Goal: Information Seeking & Learning: Compare options

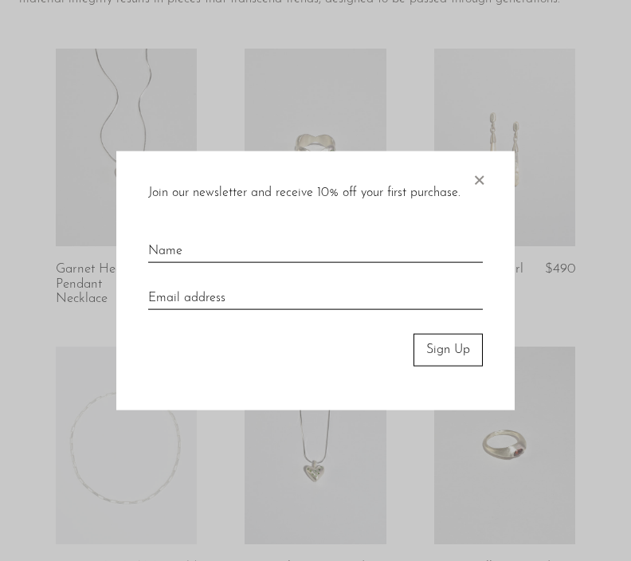
scroll to position [241, 0]
click at [483, 202] on span "×" at bounding box center [479, 176] width 16 height 51
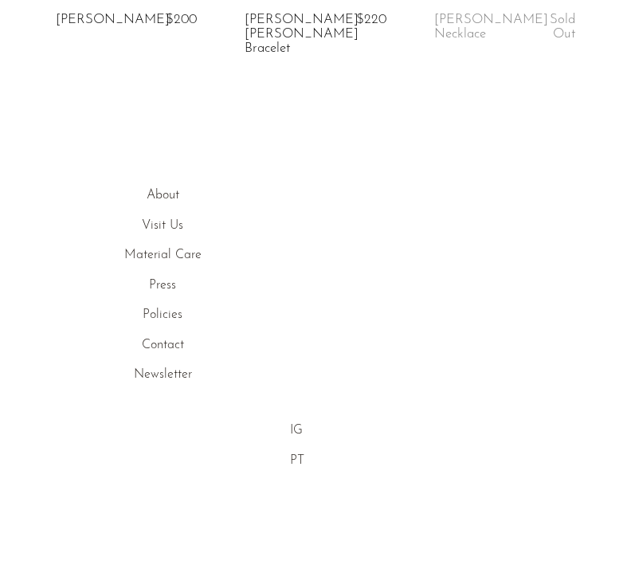
scroll to position [1372, 0]
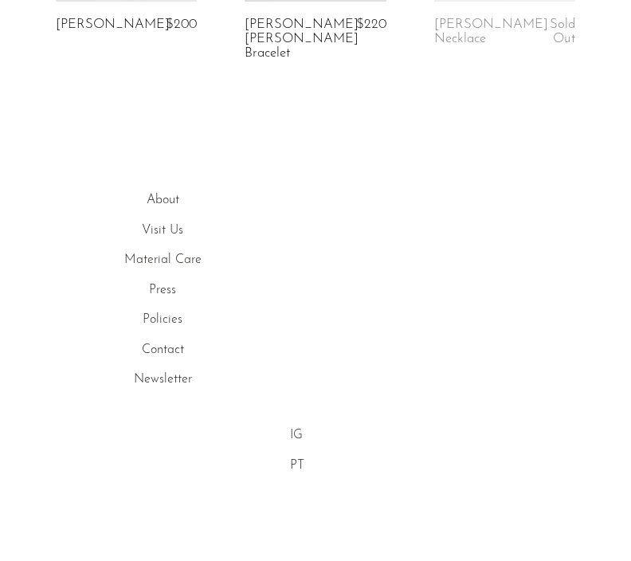
click at [168, 214] on link "About" at bounding box center [163, 220] width 33 height 13
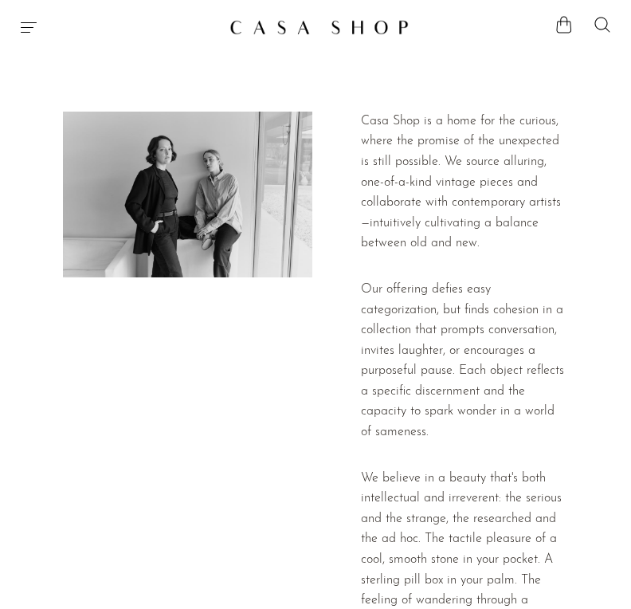
click at [28, 35] on icon "Menu" at bounding box center [28, 27] width 19 height 19
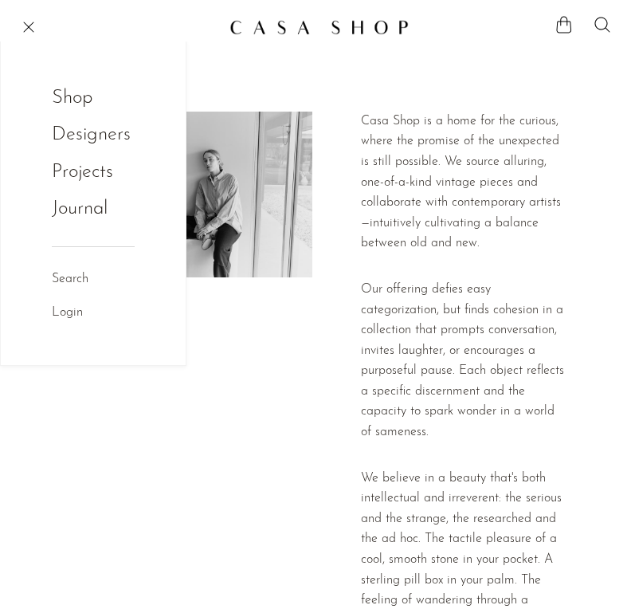
click at [72, 104] on link "Shop" at bounding box center [83, 98] width 62 height 30
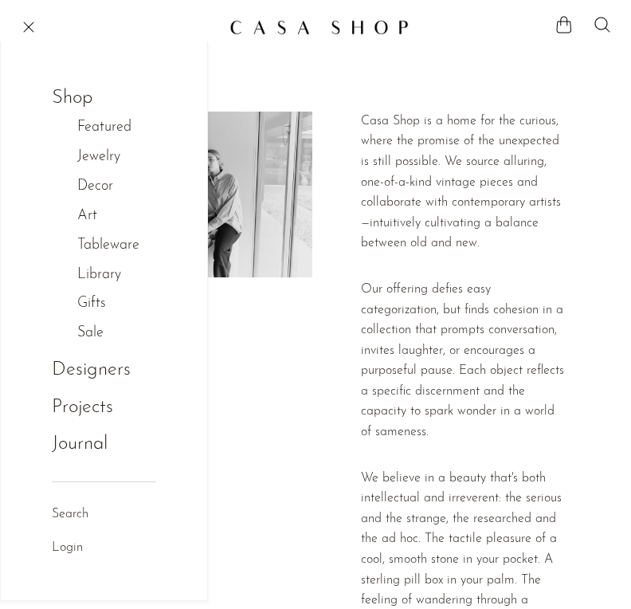
click at [108, 155] on link "Jewelry" at bounding box center [107, 157] width 60 height 23
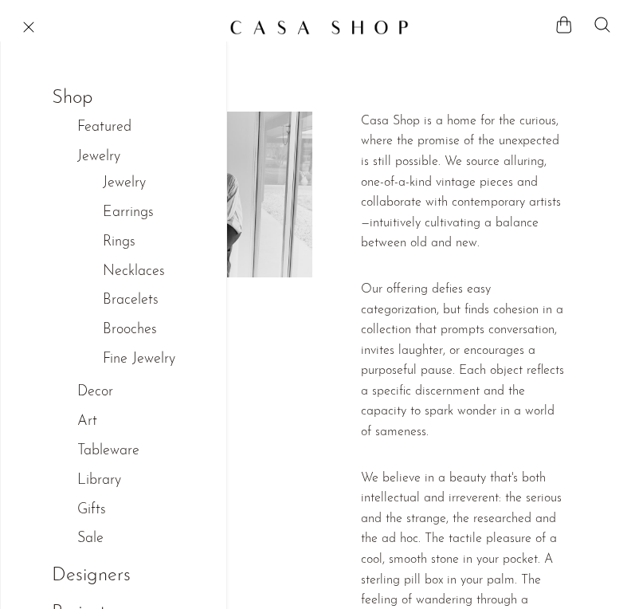
click at [153, 270] on link "Necklaces" at bounding box center [134, 271] width 62 height 23
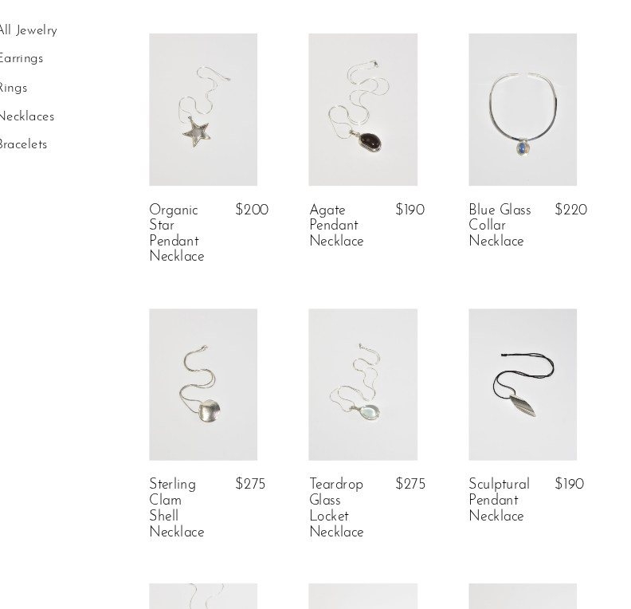
scroll to position [570, 0]
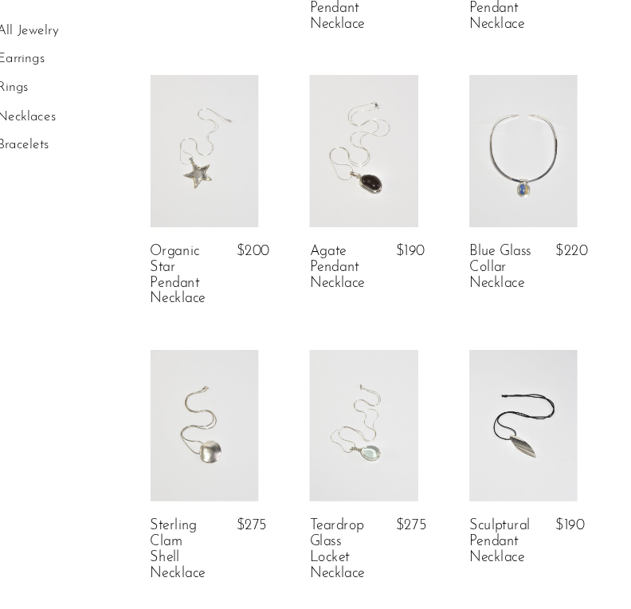
click at [483, 232] on link "Blue Glass Collar Necklace" at bounding box center [504, 251] width 61 height 44
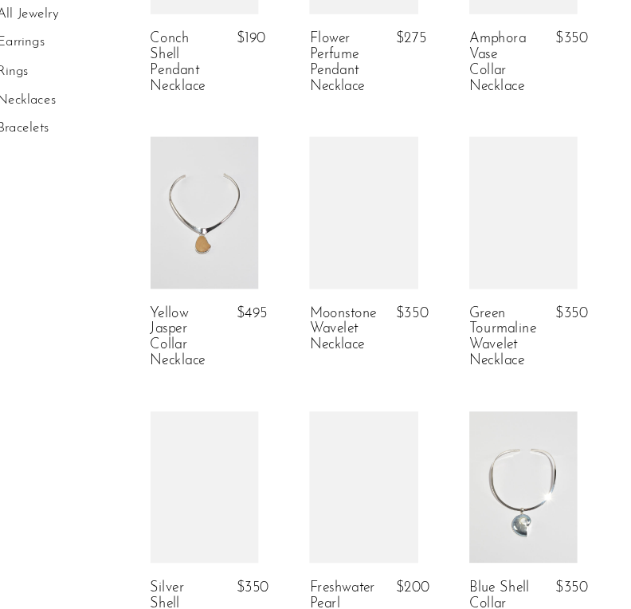
scroll to position [1768, 0]
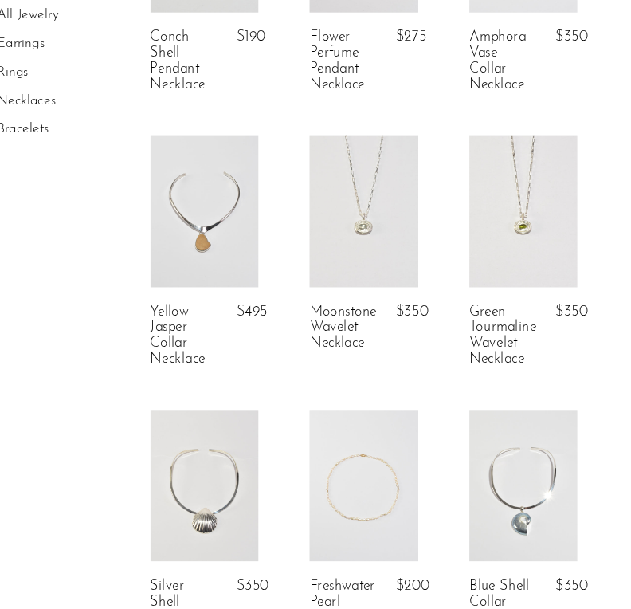
click at [491, 211] on link at bounding box center [525, 213] width 102 height 143
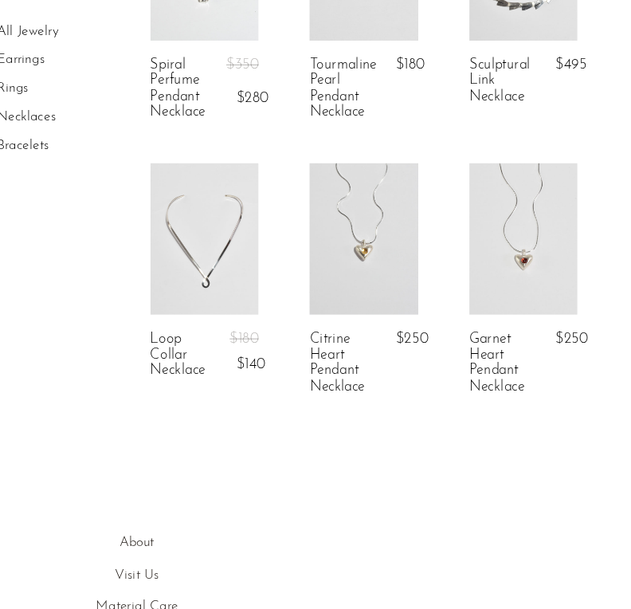
scroll to position [2741, 0]
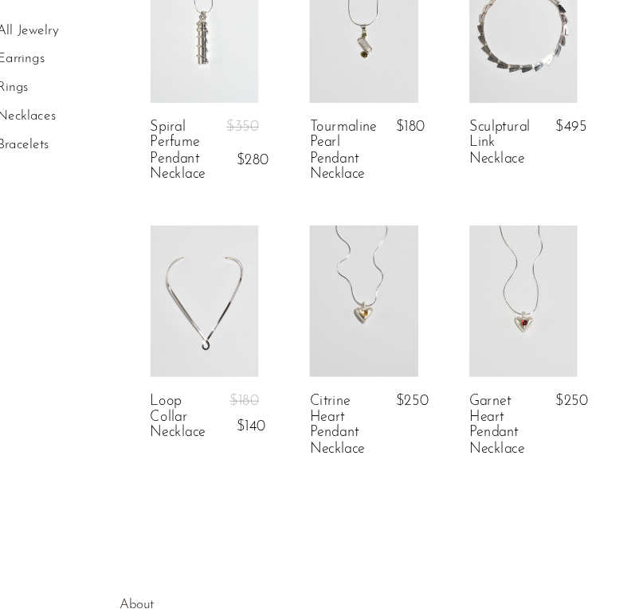
click at [491, 335] on link at bounding box center [525, 282] width 102 height 143
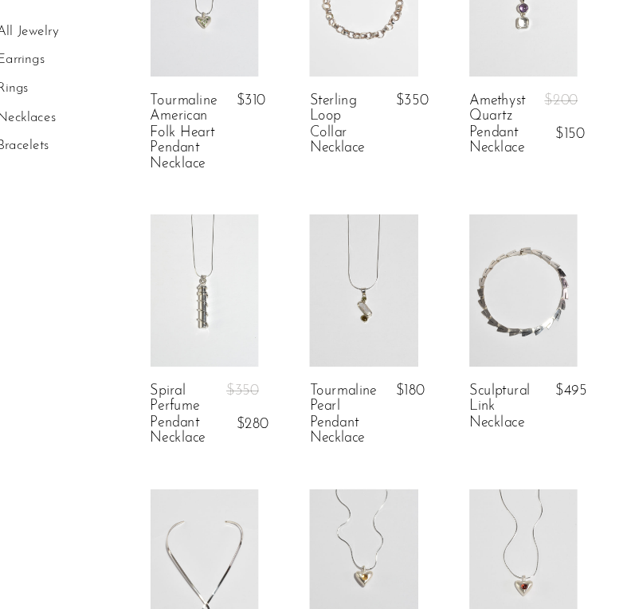
scroll to position [2490, 0]
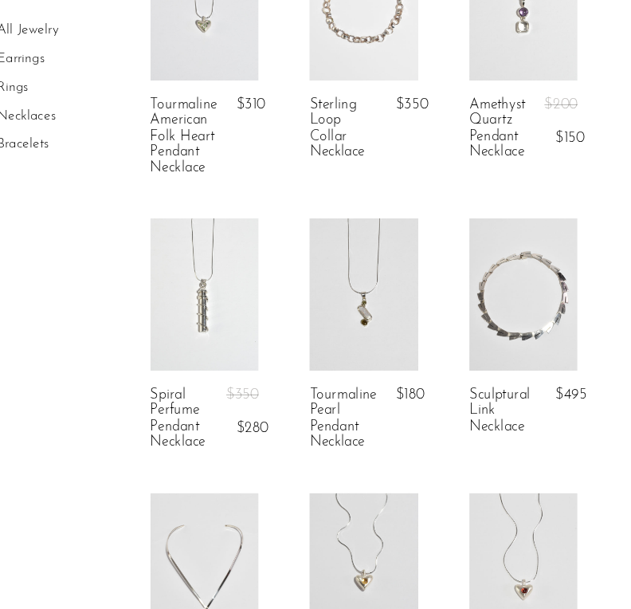
click at [32, 58] on link "Earrings" at bounding box center [54, 55] width 45 height 13
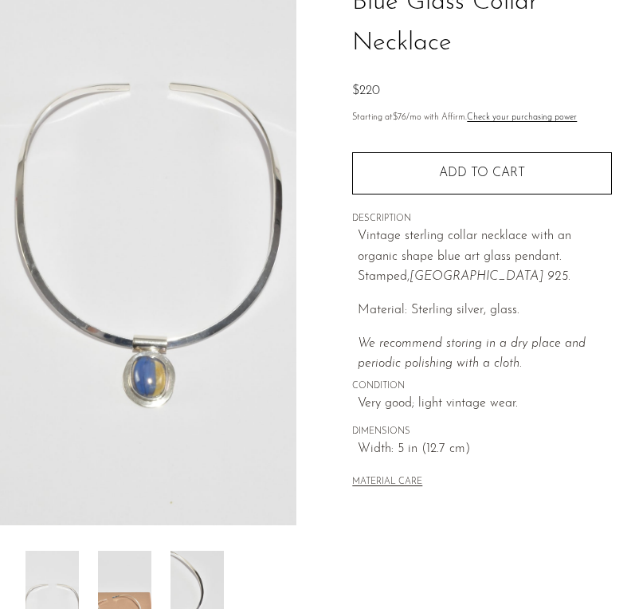
scroll to position [136, 0]
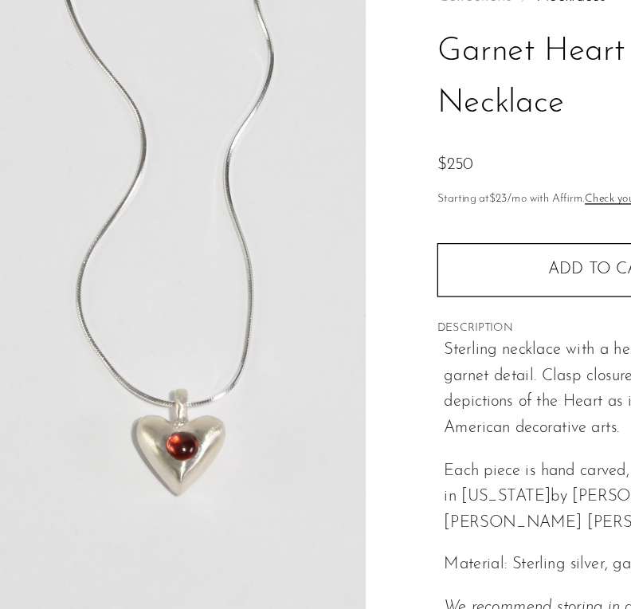
click at [158, 358] on img at bounding box center [148, 371] width 296 height 597
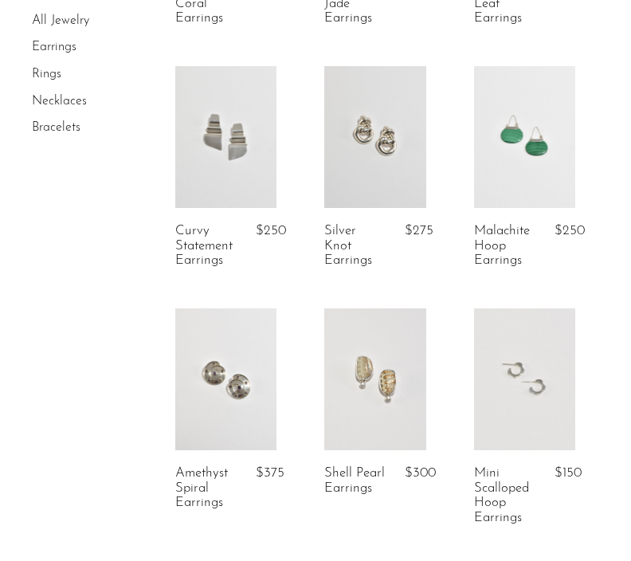
scroll to position [2289, 0]
